Goal: Task Accomplishment & Management: Complete application form

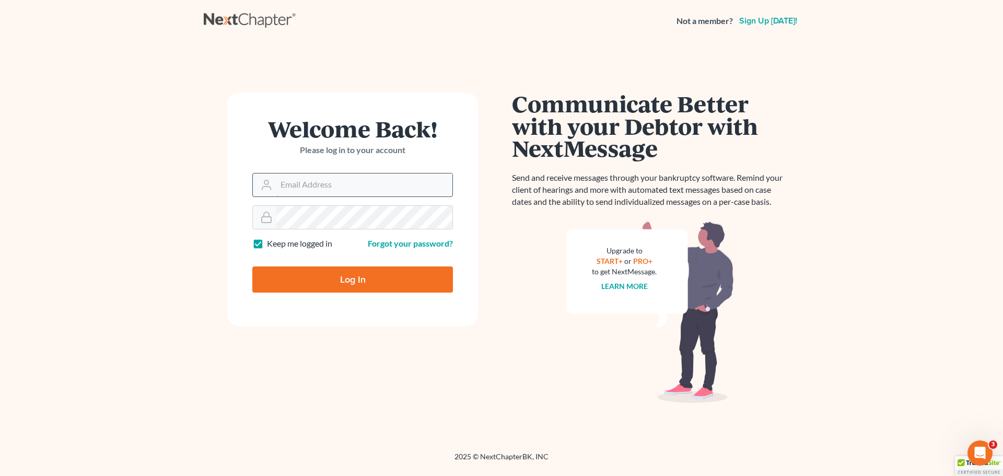
click at [326, 182] on input "Email Address" at bounding box center [364, 184] width 176 height 23
type input "[EMAIL_ADDRESS][DOMAIN_NAME]"
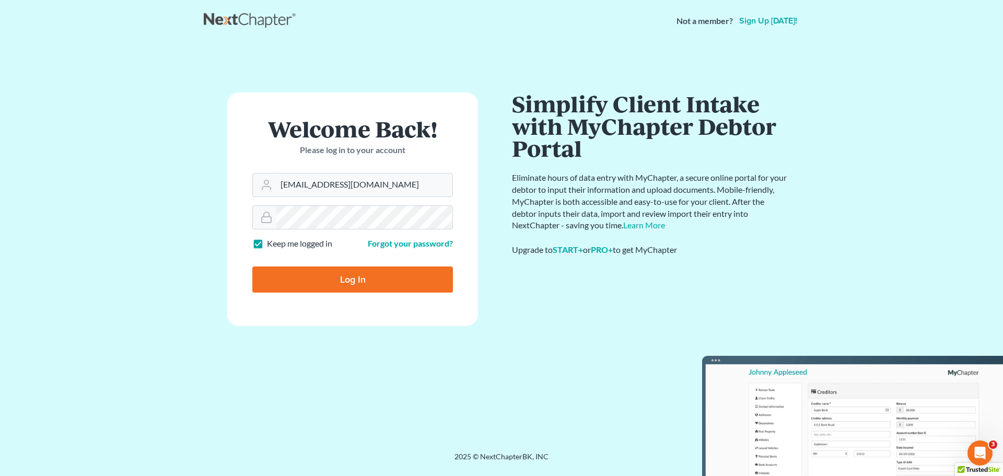
click at [267, 246] on label "Keep me logged in" at bounding box center [299, 244] width 65 height 12
click at [271, 244] on input "Keep me logged in" at bounding box center [274, 241] width 7 height 7
checkbox input "false"
click at [346, 286] on input "Log In" at bounding box center [352, 279] width 201 height 26
type input "Thinking..."
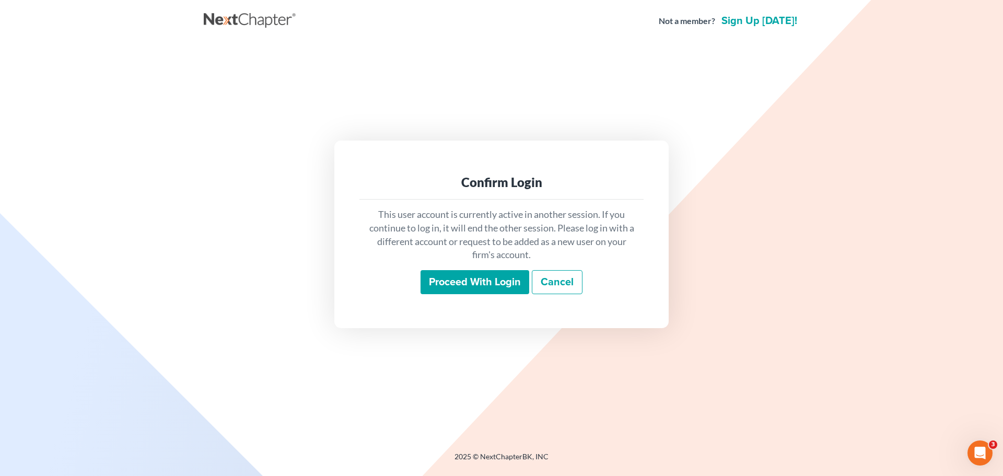
click at [505, 290] on input "Proceed with login" at bounding box center [474, 282] width 109 height 24
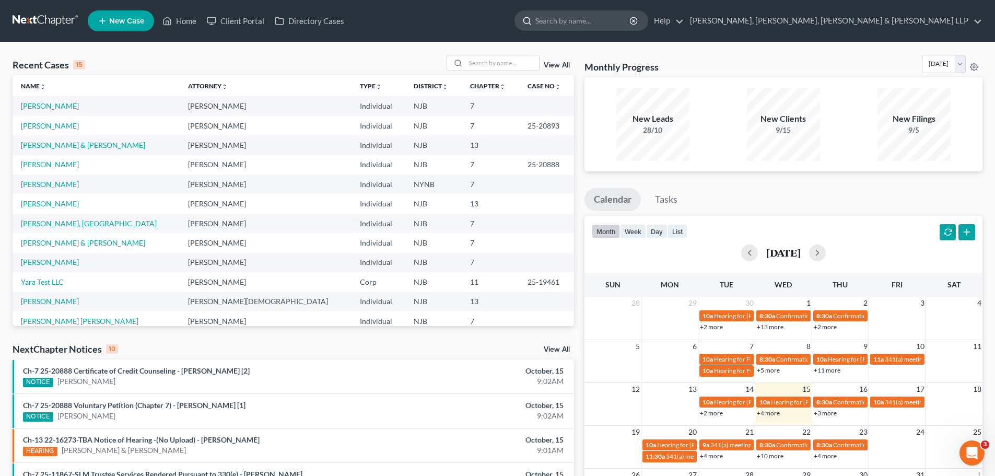
click at [631, 23] on input "search" at bounding box center [583, 20] width 96 height 19
type input "[PERSON_NAME]"
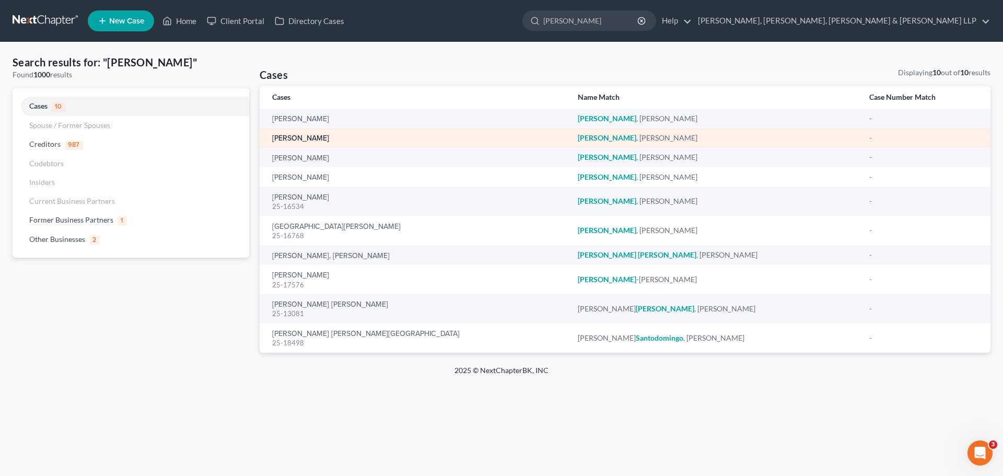
click at [313, 140] on link "[PERSON_NAME]" at bounding box center [300, 138] width 57 height 7
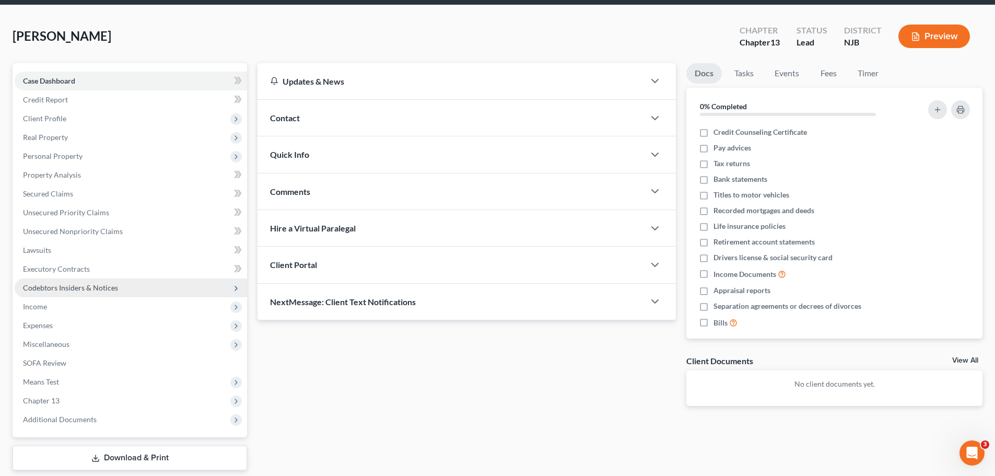
scroll to position [71, 0]
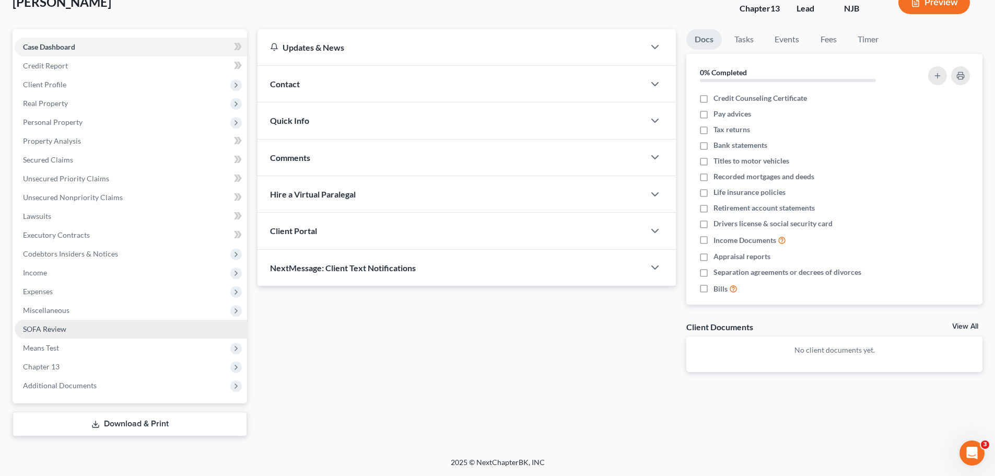
click at [48, 327] on span "SOFA Review" at bounding box center [44, 328] width 43 height 9
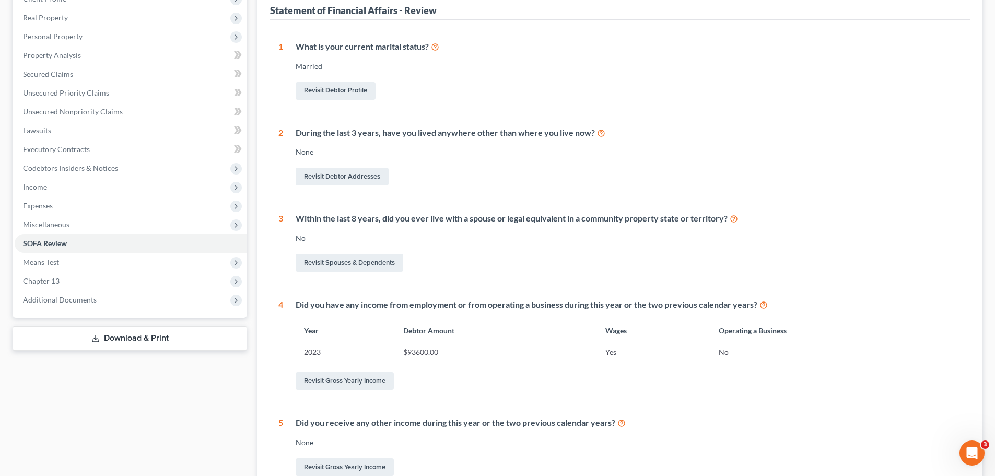
scroll to position [209, 0]
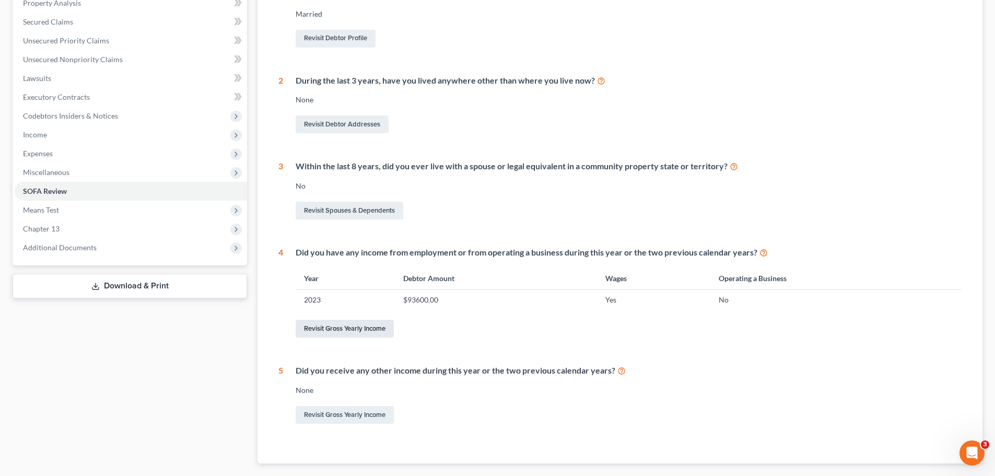
click at [354, 328] on link "Revisit Gross Yearly Income" at bounding box center [345, 329] width 98 height 18
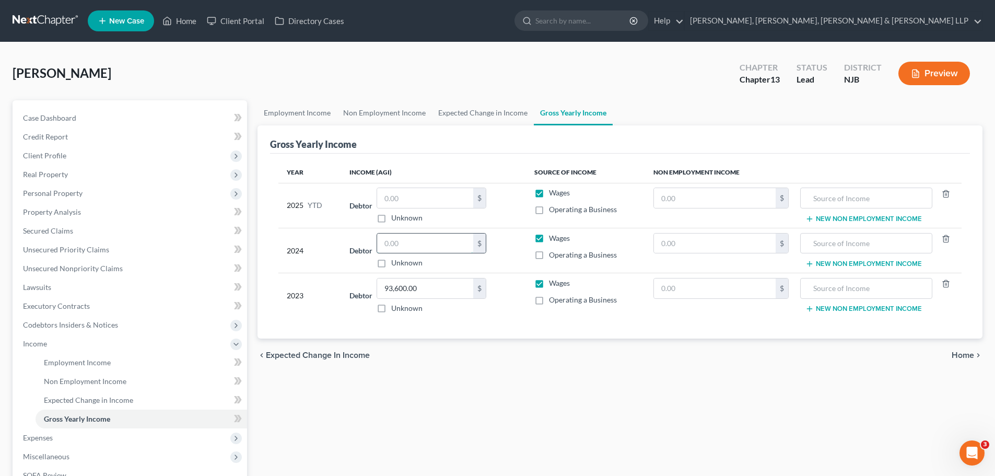
click at [408, 242] on input "text" at bounding box center [425, 243] width 96 height 20
type input "56,640"
click at [968, 357] on span "Home" at bounding box center [963, 355] width 22 height 8
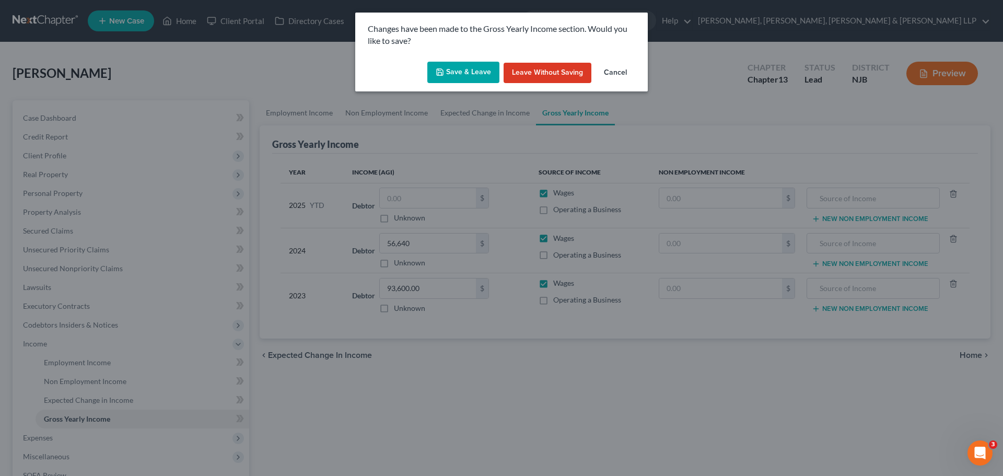
click at [469, 66] on button "Save & Leave" at bounding box center [463, 73] width 72 height 22
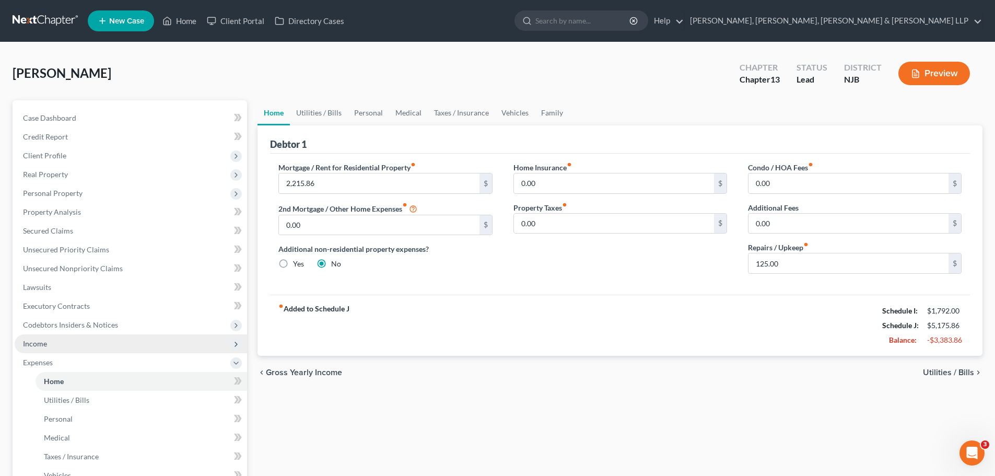
click at [78, 338] on span "Income" at bounding box center [131, 343] width 232 height 19
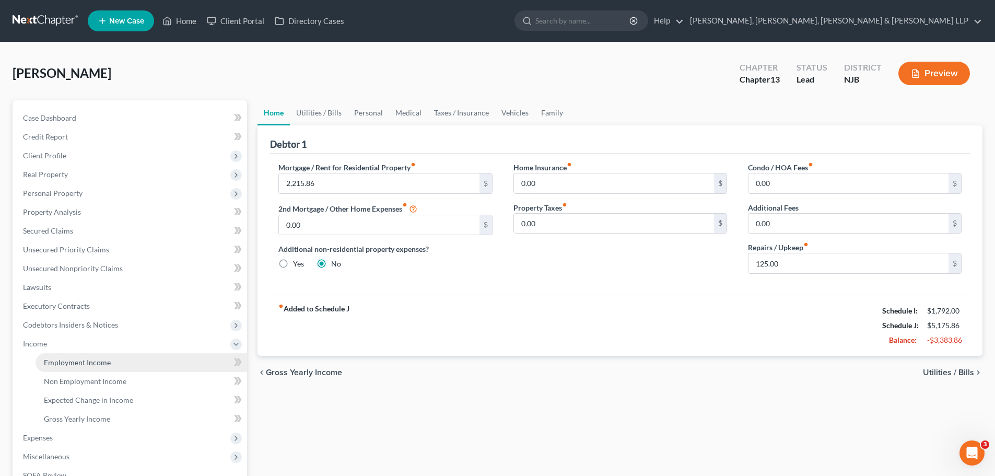
click at [125, 359] on link "Employment Income" at bounding box center [142, 362] width 212 height 19
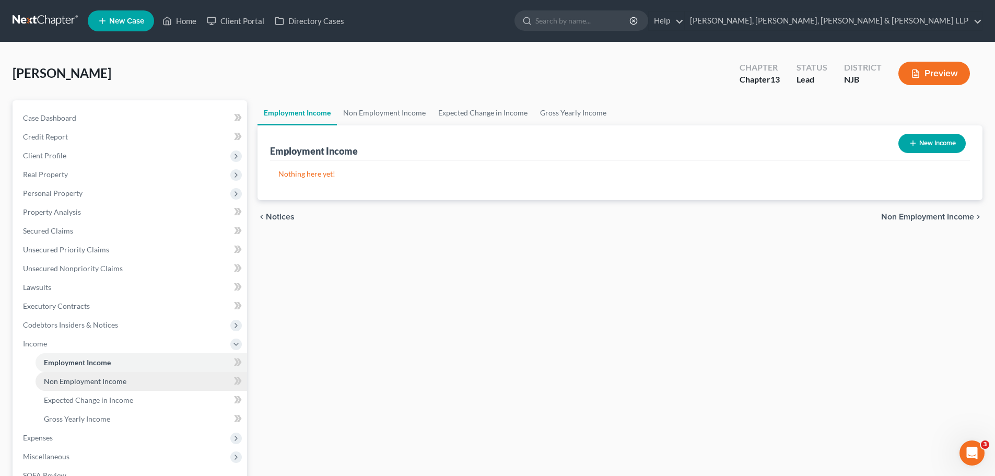
click at [124, 380] on span "Non Employment Income" at bounding box center [85, 381] width 83 height 9
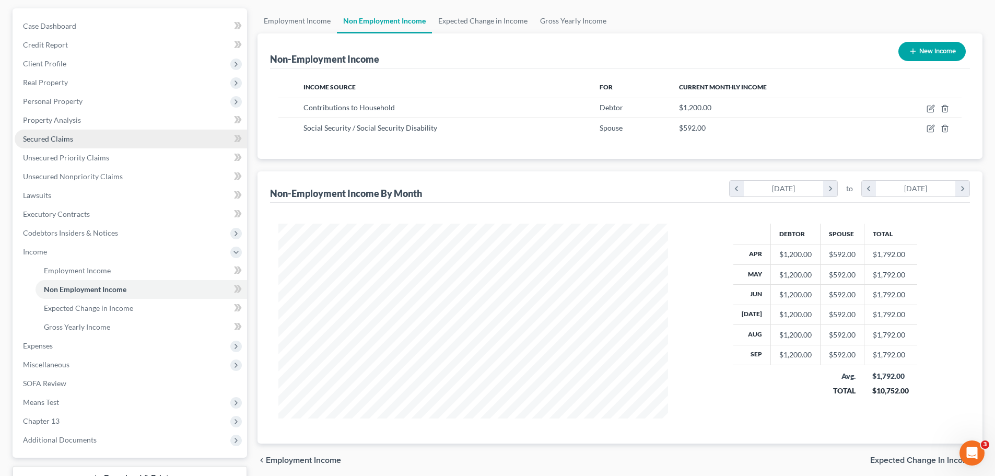
scroll to position [146, 0]
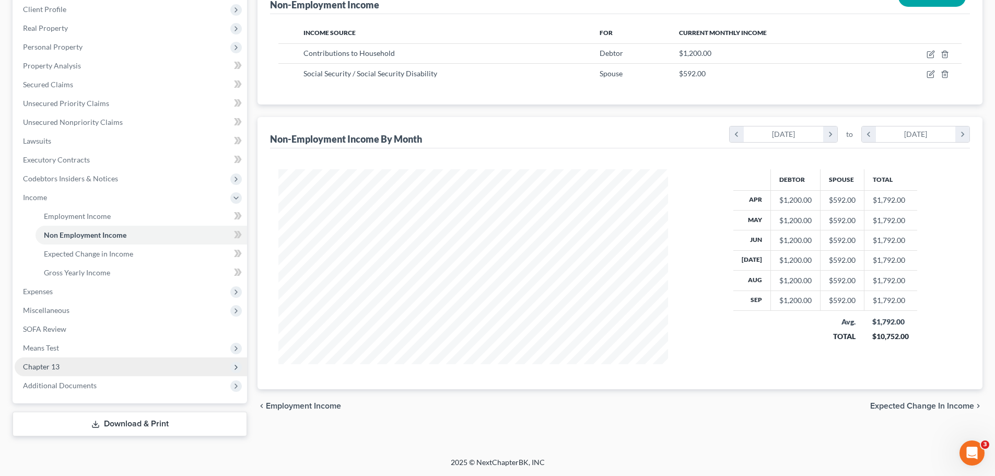
click at [39, 371] on span "Chapter 13" at bounding box center [131, 366] width 232 height 19
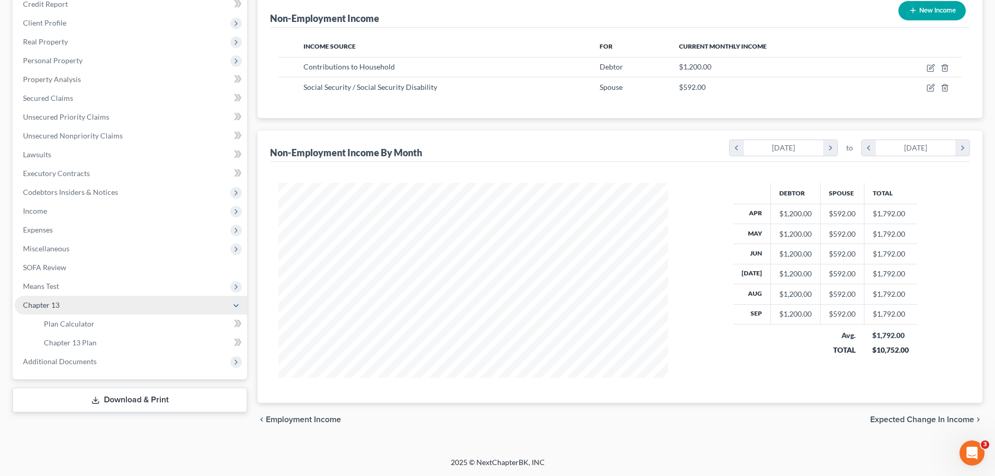
scroll to position [133, 0]
click at [45, 267] on span "SOFA Review" at bounding box center [44, 267] width 43 height 9
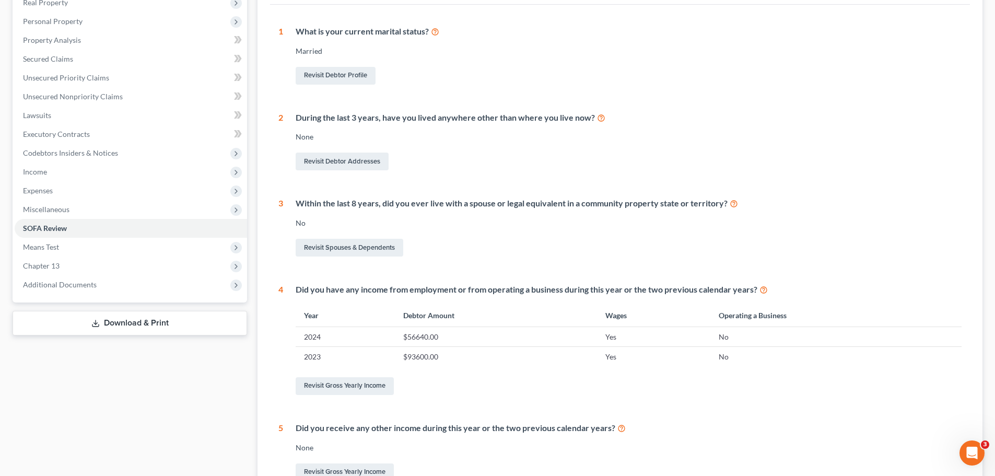
scroll to position [290, 0]
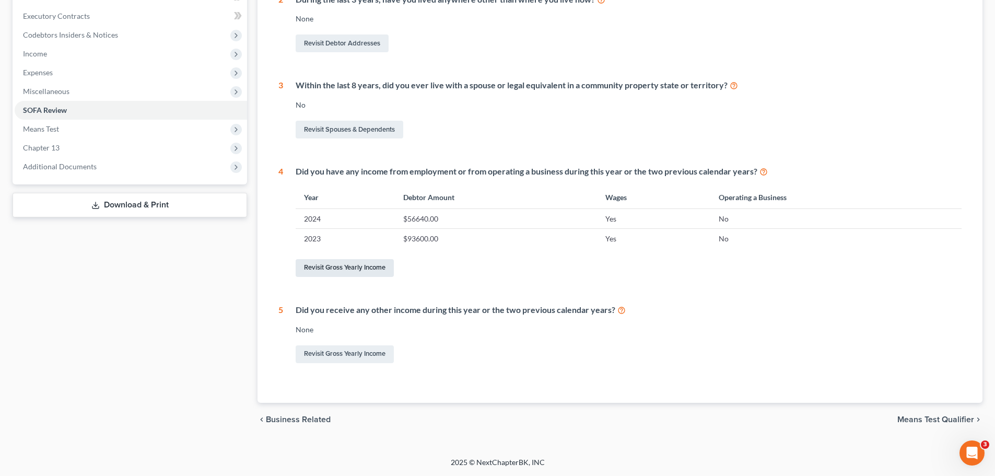
click at [355, 267] on link "Revisit Gross Yearly Income" at bounding box center [345, 268] width 98 height 18
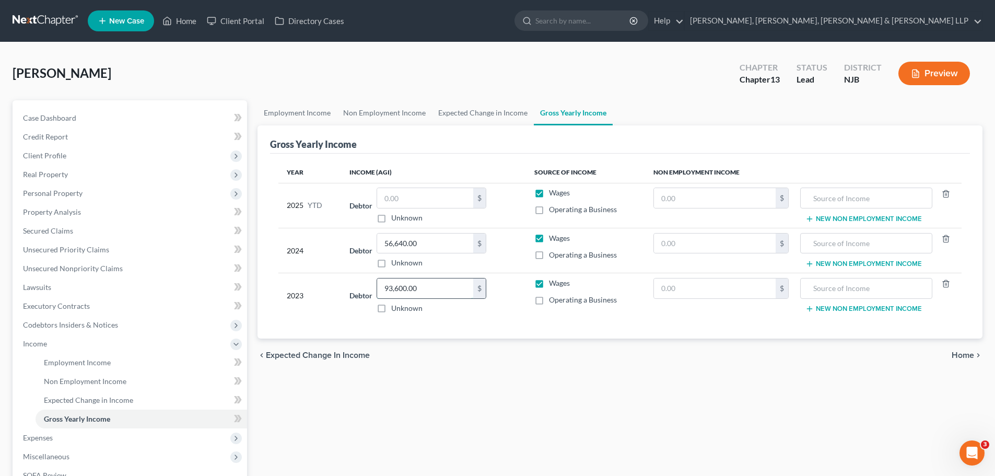
click at [451, 291] on input "93,600.00" at bounding box center [425, 288] width 96 height 20
type input "56,640"
click at [471, 391] on div "Employment Income Non Employment Income Expected Change in Income Gross Yearly …" at bounding box center [619, 341] width 735 height 482
click at [62, 380] on span "Non Employment Income" at bounding box center [85, 381] width 83 height 9
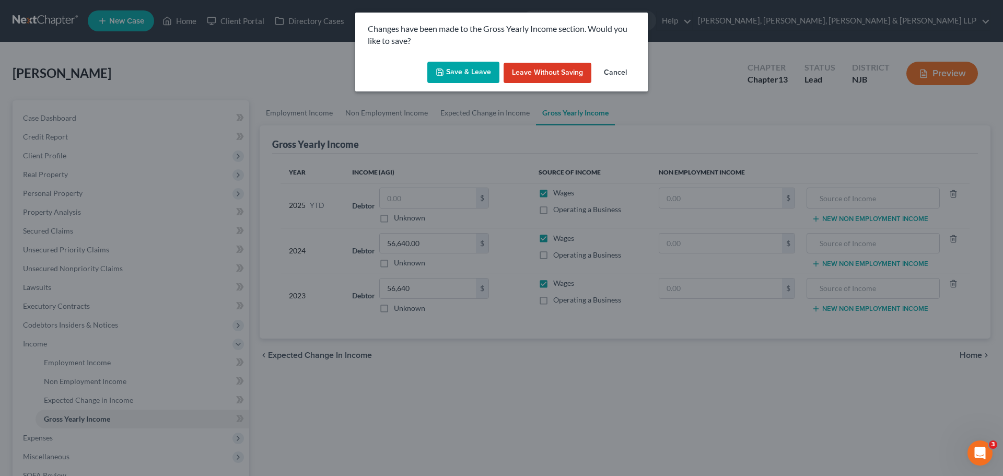
click at [459, 67] on button "Save & Leave" at bounding box center [463, 73] width 72 height 22
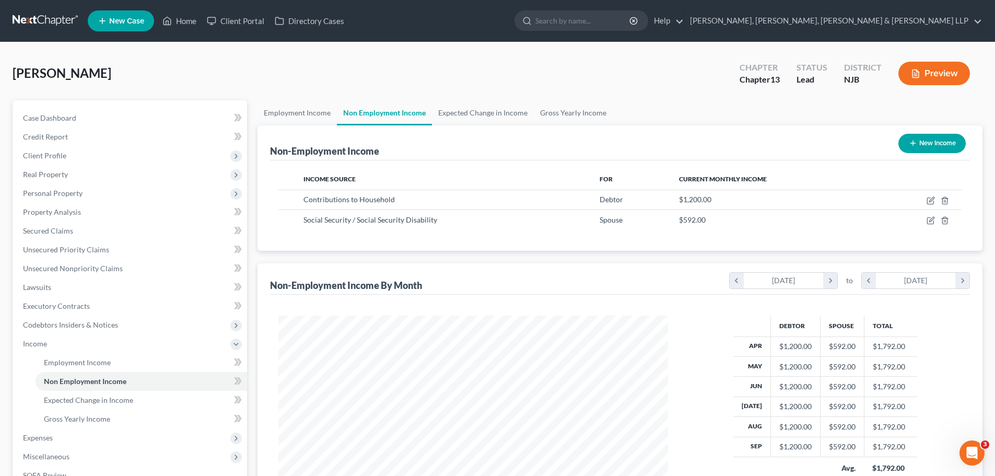
scroll to position [195, 411]
